Goal: Check status: Check status

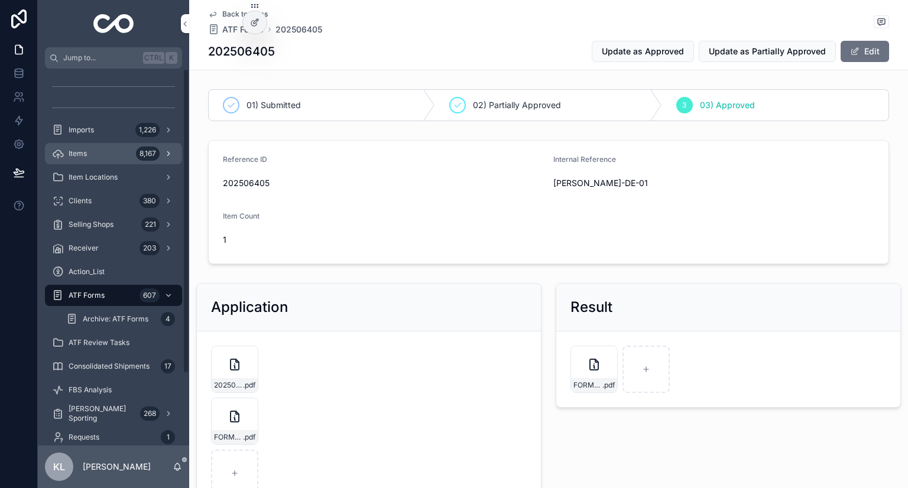
click at [113, 153] on div "Items 8,167" at bounding box center [113, 153] width 123 height 19
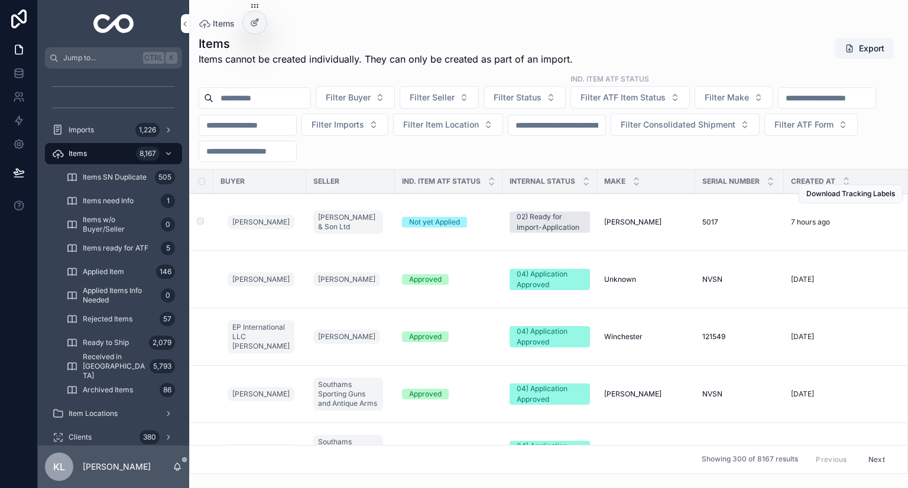
click at [480, 214] on td "Not yet Applied" at bounding box center [449, 222] width 108 height 57
click at [480, 225] on div "Not yet Applied" at bounding box center [448, 222] width 93 height 11
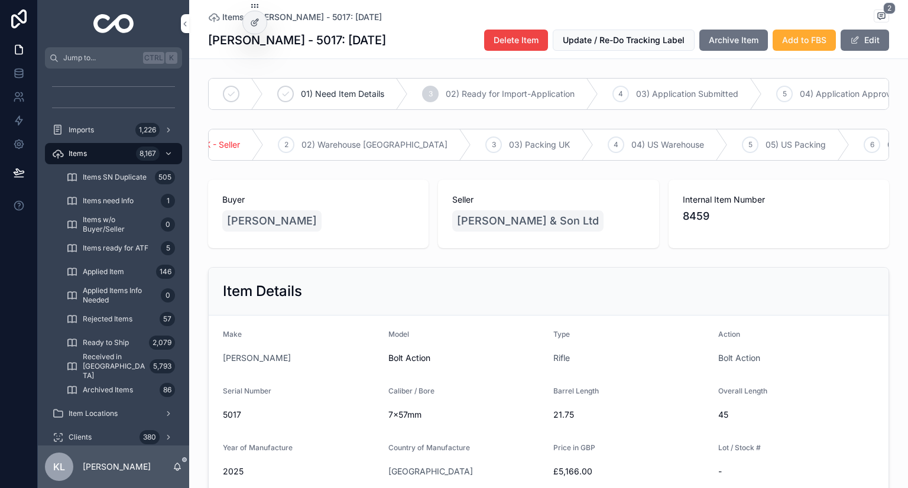
scroll to position [0, 63]
drag, startPoint x: 671, startPoint y: 232, endPoint x: 712, endPoint y: 237, distance: 41.6
click at [715, 236] on div "Internal Item Number 8459" at bounding box center [778, 214] width 220 height 69
click at [720, 225] on span "8459" at bounding box center [778, 216] width 192 height 17
click at [684, 225] on span "8459" at bounding box center [778, 216] width 192 height 17
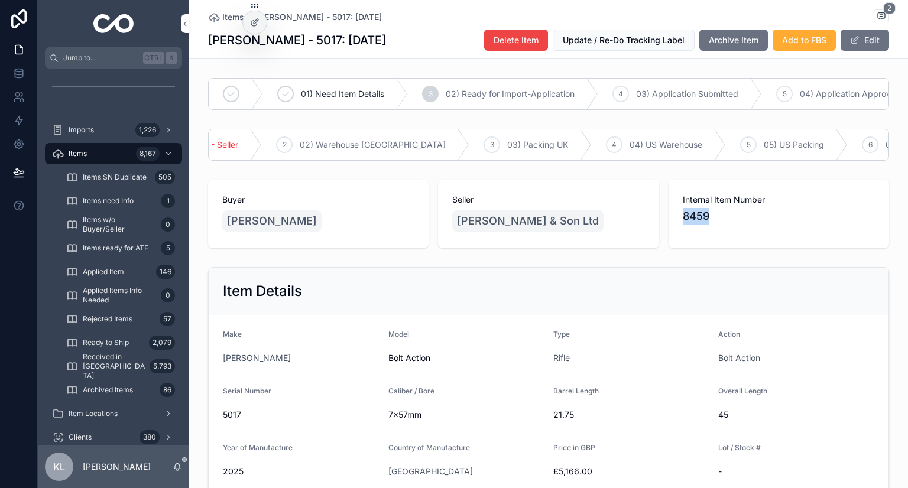
drag, startPoint x: 676, startPoint y: 231, endPoint x: 711, endPoint y: 226, distance: 35.3
click at [711, 225] on span "8459" at bounding box center [778, 216] width 192 height 17
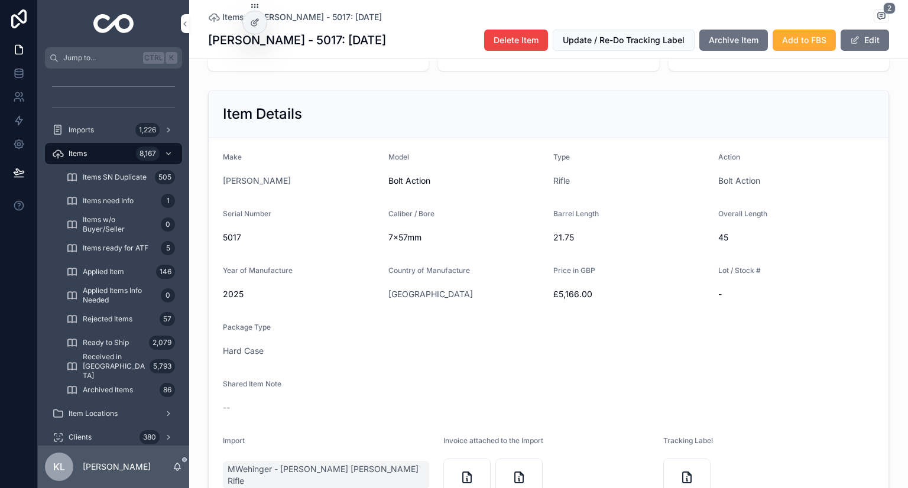
scroll to position [414, 0]
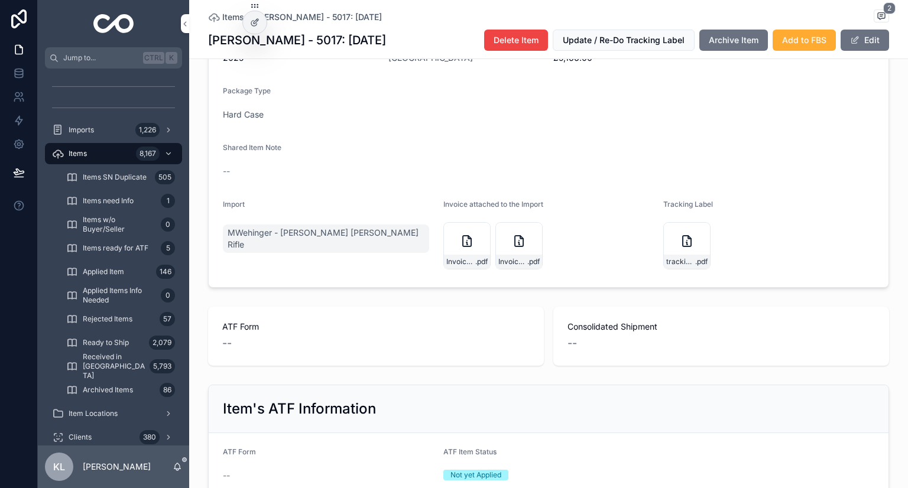
drag, startPoint x: 697, startPoint y: 280, endPoint x: 733, endPoint y: 349, distance: 77.7
click at [697, 266] on span ".pdf" at bounding box center [701, 261] width 12 height 9
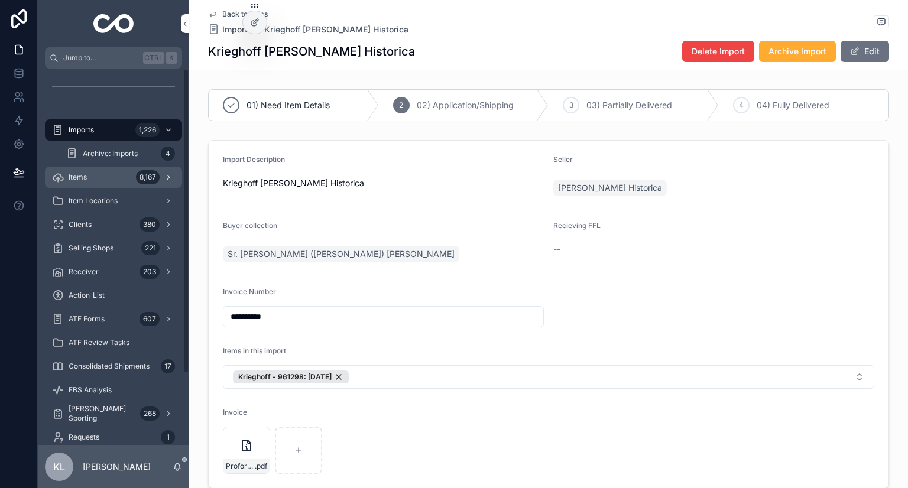
click at [115, 171] on div "Items 8,167" at bounding box center [113, 177] width 123 height 19
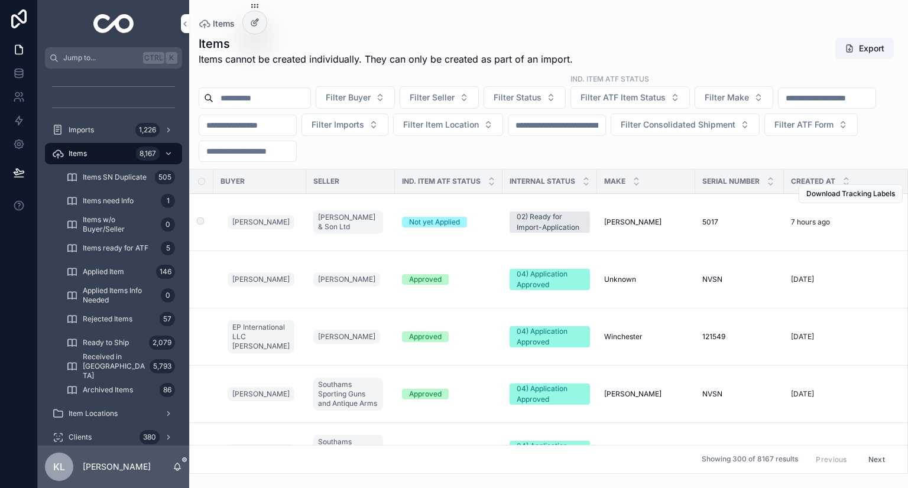
click at [671, 223] on div "[PERSON_NAME] [PERSON_NAME]" at bounding box center [646, 221] width 84 height 9
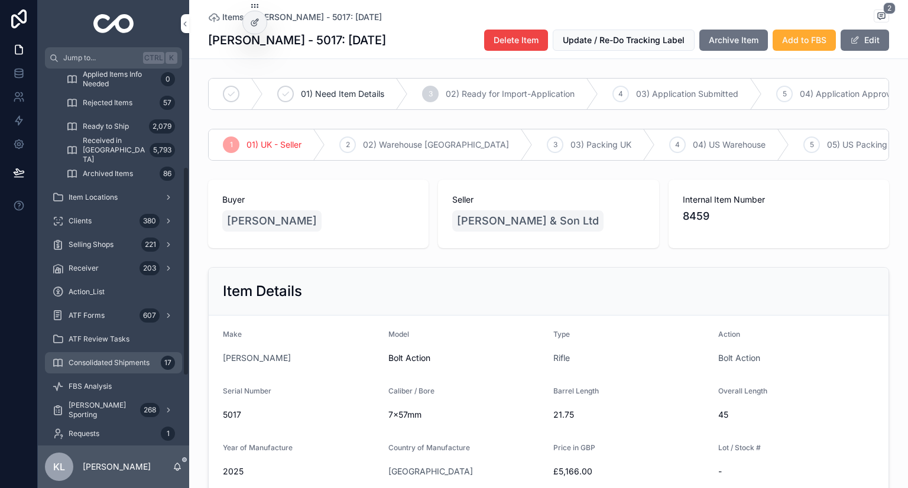
scroll to position [236, 0]
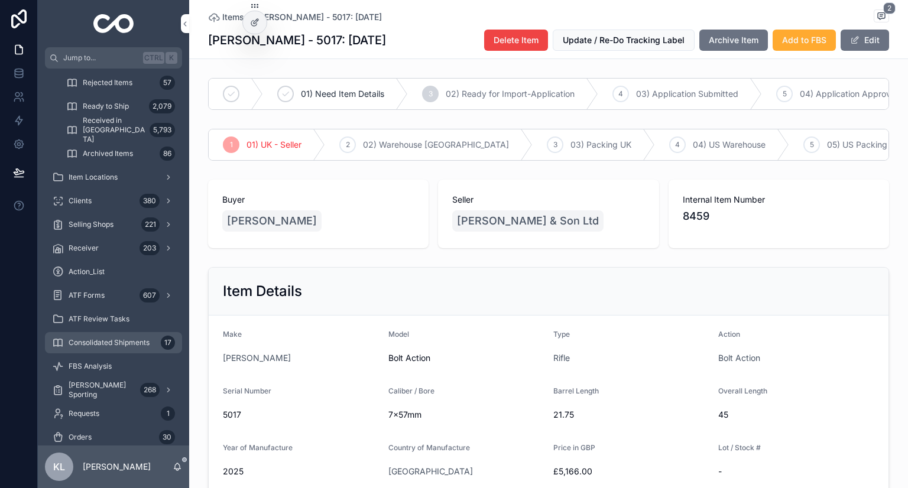
click at [132, 345] on span "Consolidated Shipments" at bounding box center [109, 342] width 81 height 9
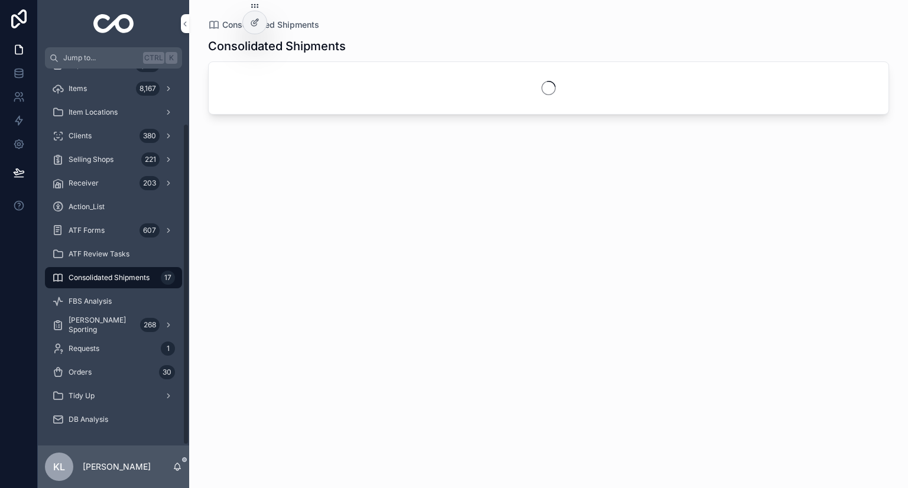
scroll to position [65, 0]
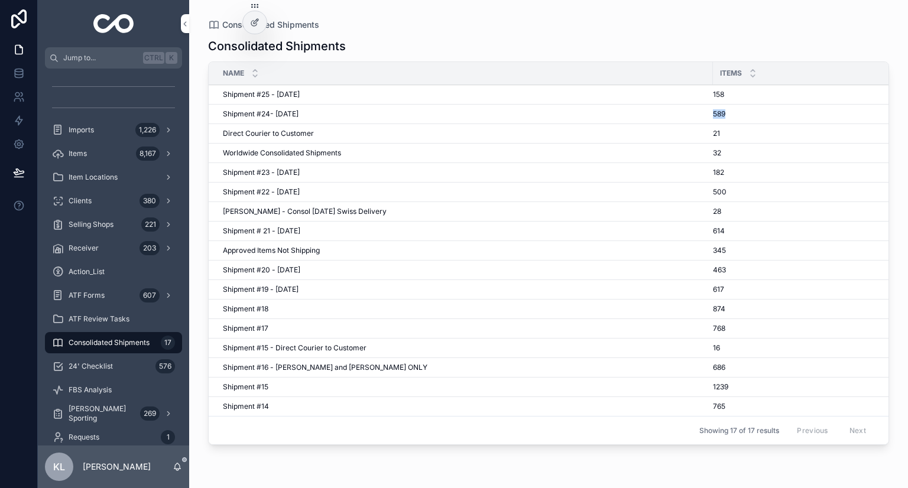
drag, startPoint x: 711, startPoint y: 113, endPoint x: 737, endPoint y: 113, distance: 25.4
click at [737, 113] on tr "Shipment #24- [DATE] Shipment #24- Sep'25 589" at bounding box center [576, 114] width 735 height 19
click at [170, 158] on div "8,167" at bounding box center [155, 153] width 39 height 19
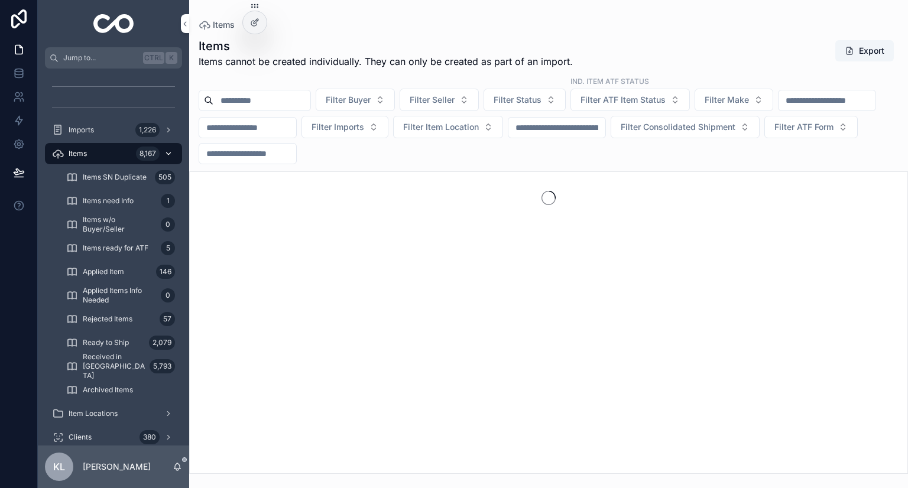
click at [168, 153] on icon "scrollable content" at bounding box center [168, 153] width 8 height 8
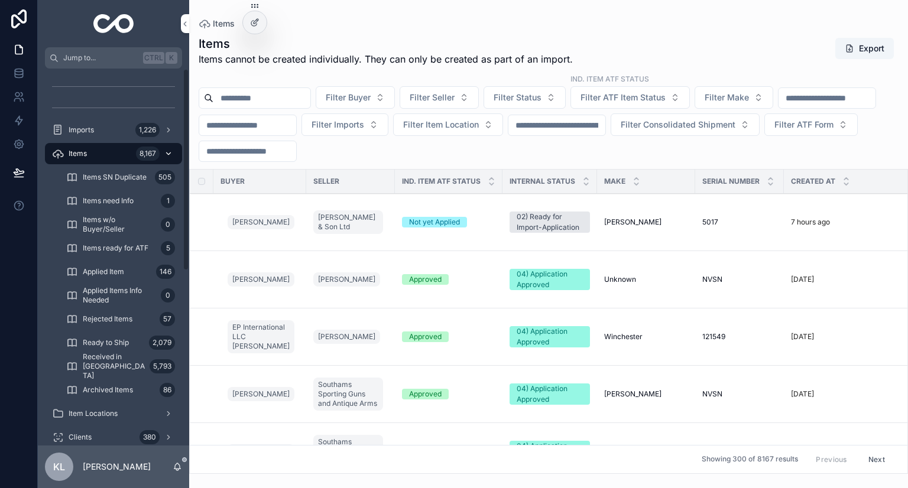
click at [169, 152] on icon "scrollable content" at bounding box center [168, 153] width 8 height 8
click at [168, 153] on icon "scrollable content" at bounding box center [168, 153] width 8 height 8
